Goal: Information Seeking & Learning: Learn about a topic

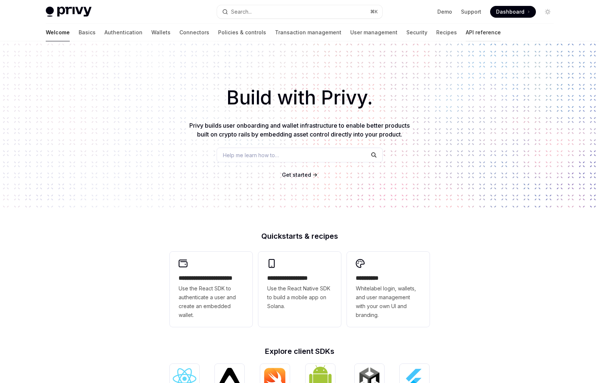
click at [466, 34] on link "API reference" at bounding box center [483, 33] width 35 height 18
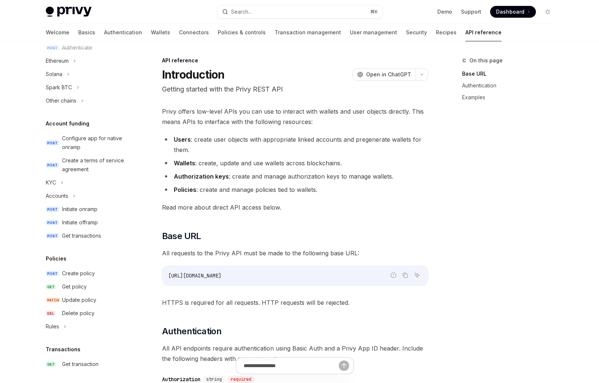
scroll to position [200, 0]
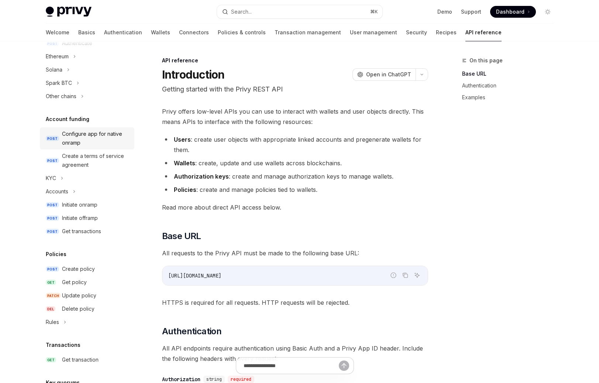
click at [104, 144] on div "Configure app for native onramp" at bounding box center [96, 138] width 68 height 18
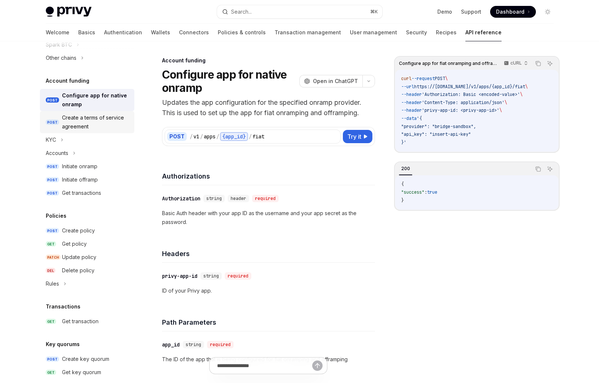
scroll to position [273, 0]
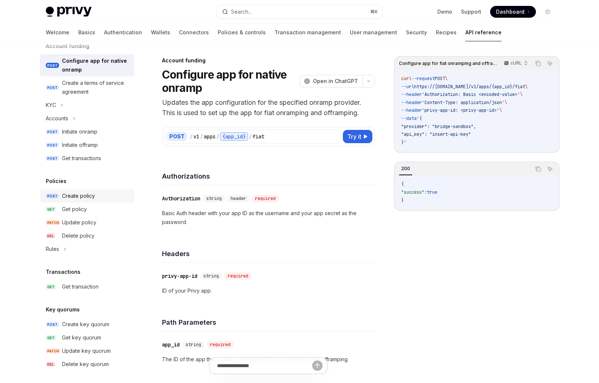
click at [91, 191] on link "POST Create policy" at bounding box center [87, 195] width 94 height 13
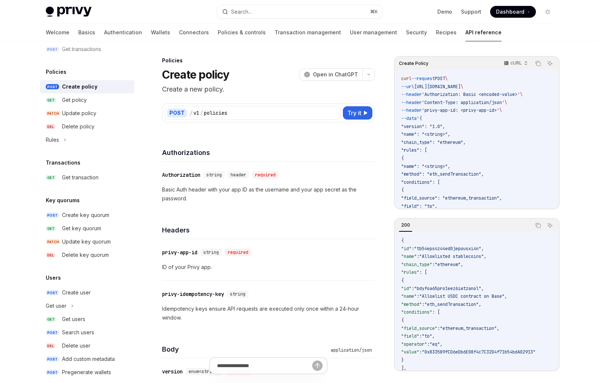
scroll to position [385, 0]
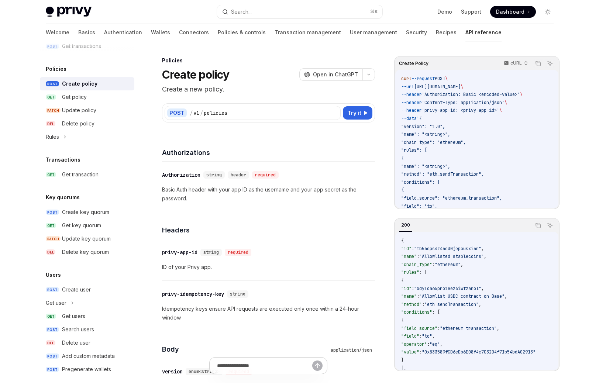
click at [91, 163] on div "Transactions" at bounding box center [87, 159] width 94 height 9
click at [91, 171] on div "Get transaction" at bounding box center [80, 174] width 37 height 9
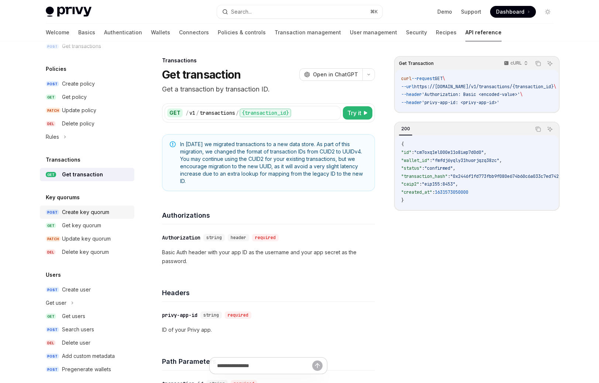
click at [98, 211] on div "Create key quorum" at bounding box center [85, 212] width 47 height 9
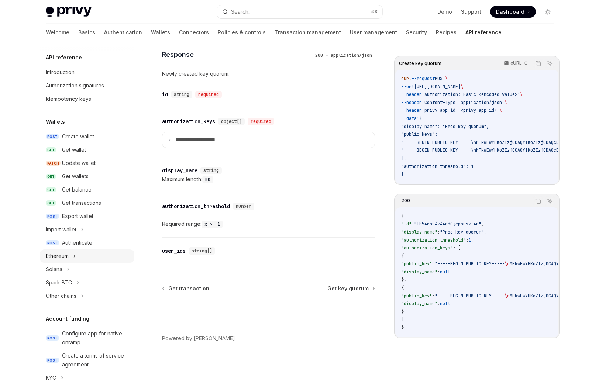
click at [76, 258] on icon at bounding box center [74, 256] width 3 height 9
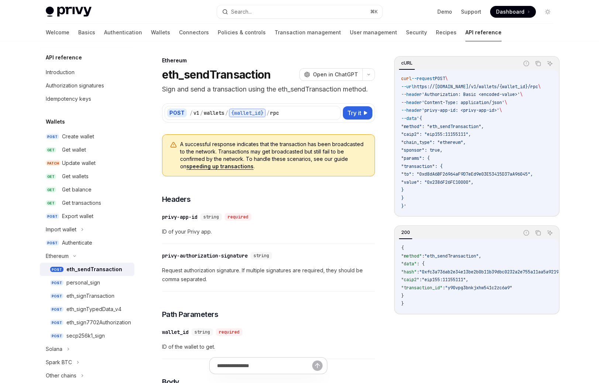
click at [67, 32] on div "Welcome Basics Authentication Wallets Connectors Policies & controls Transactio…" at bounding box center [274, 33] width 456 height 18
click at [70, 32] on div "Welcome Basics Authentication Wallets Connectors Policies & controls Transactio…" at bounding box center [274, 33] width 456 height 18
click at [104, 32] on link "Authentication" at bounding box center [123, 33] width 38 height 18
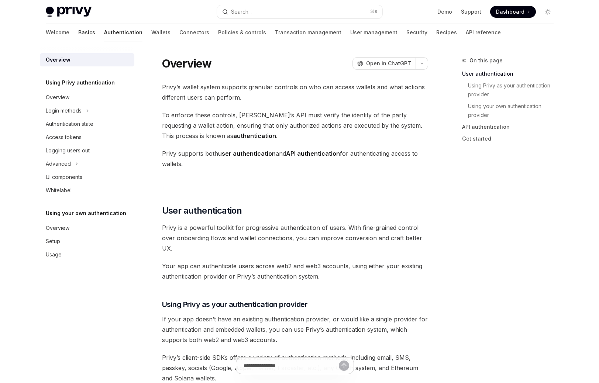
click at [78, 32] on link "Basics" at bounding box center [86, 33] width 17 height 18
type textarea "*"
